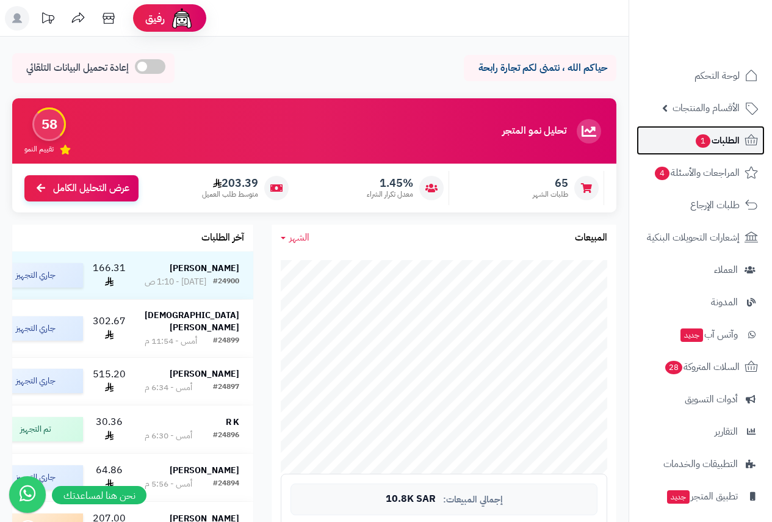
click at [719, 139] on span "الطلبات 1" at bounding box center [717, 140] width 45 height 17
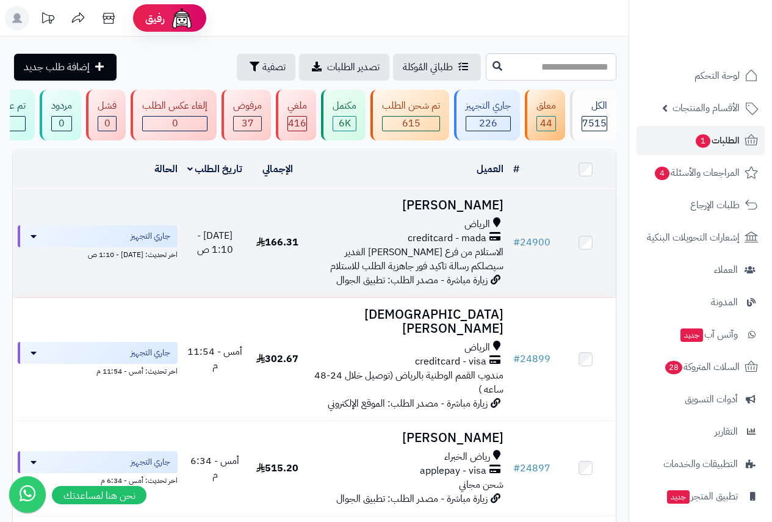
click at [465, 212] on h3 "[PERSON_NAME]" at bounding box center [408, 205] width 191 height 14
click at [465, 212] on h3 "نوال الزهراني" at bounding box center [408, 205] width 191 height 14
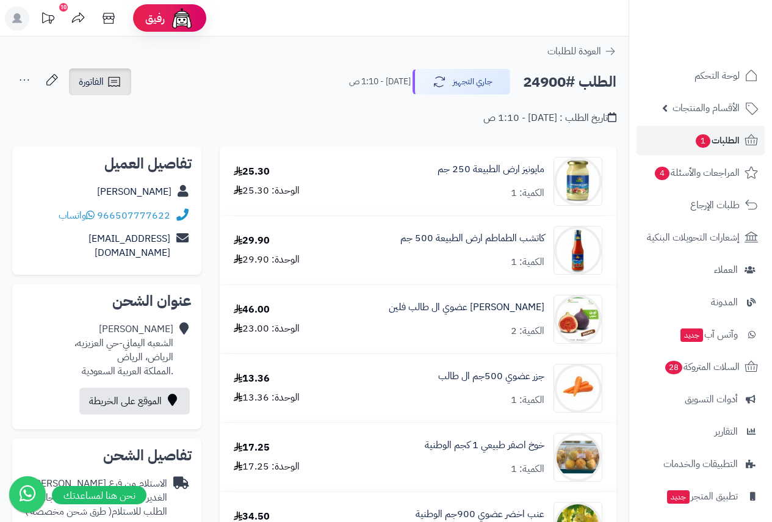
click at [113, 82] on icon at bounding box center [114, 82] width 12 height 10
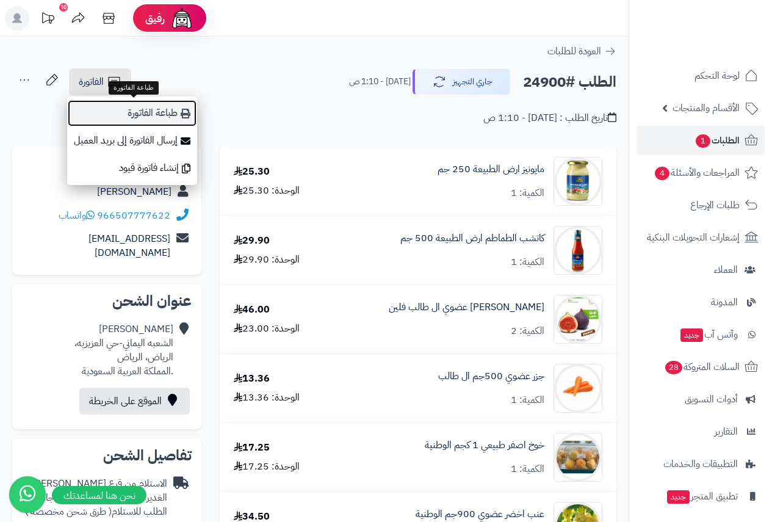
click at [145, 120] on link "طباعة الفاتورة" at bounding box center [132, 113] width 130 height 27
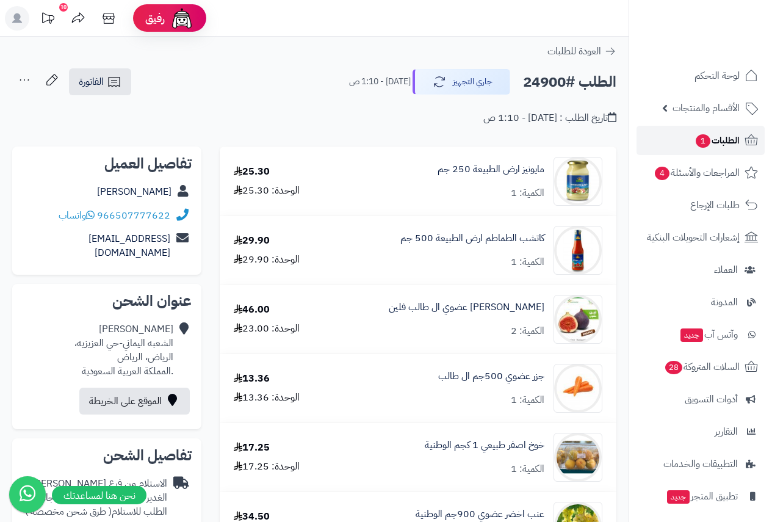
click at [698, 136] on span "1" at bounding box center [703, 140] width 15 height 13
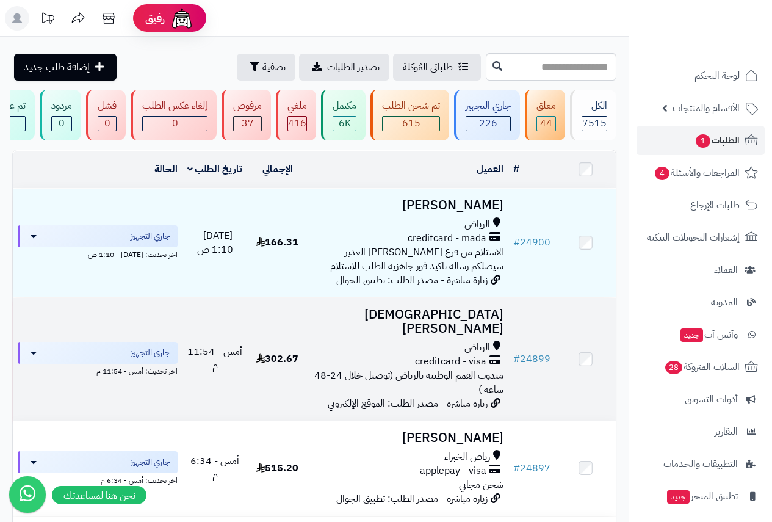
click at [444, 341] on div "الرياض" at bounding box center [408, 348] width 191 height 14
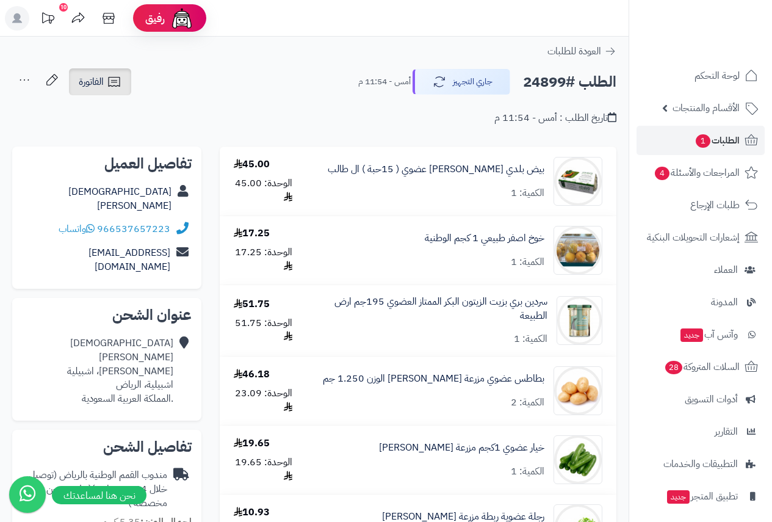
click at [115, 82] on icon at bounding box center [114, 82] width 12 height 10
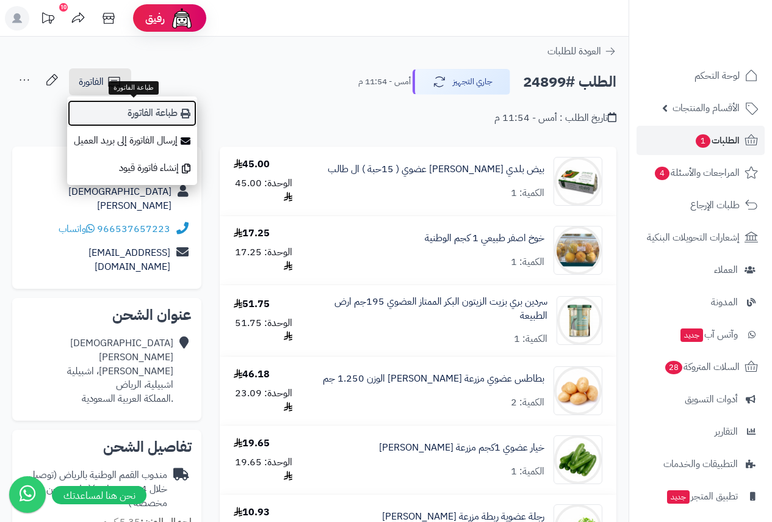
click at [158, 106] on link "طباعة الفاتورة" at bounding box center [132, 113] width 130 height 27
